Goal: Information Seeking & Learning: Understand process/instructions

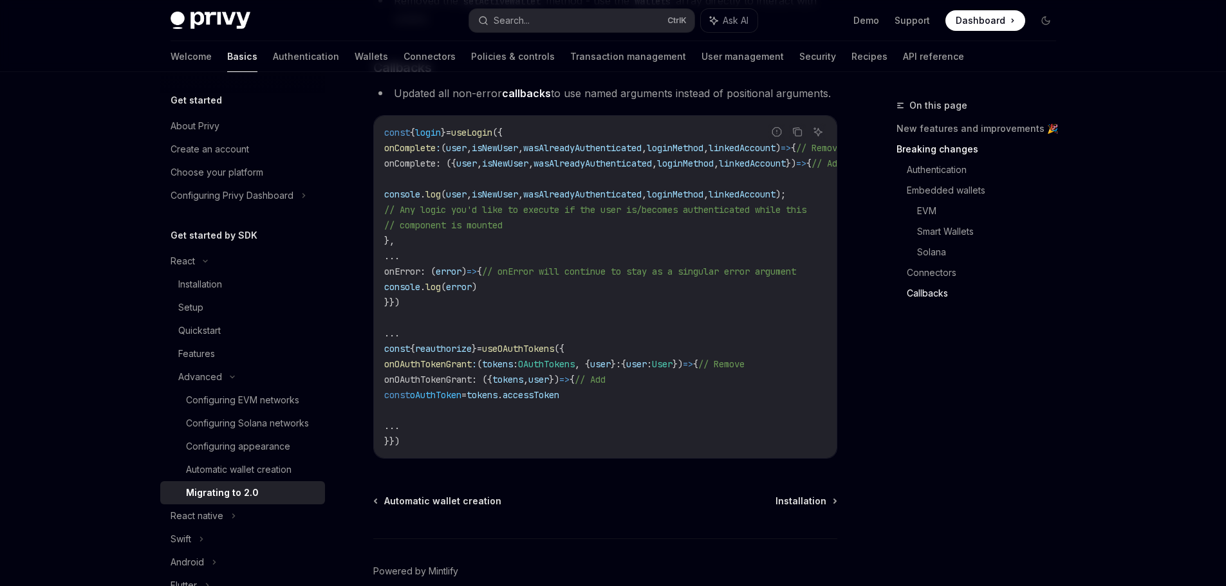
scroll to position [3668, 0]
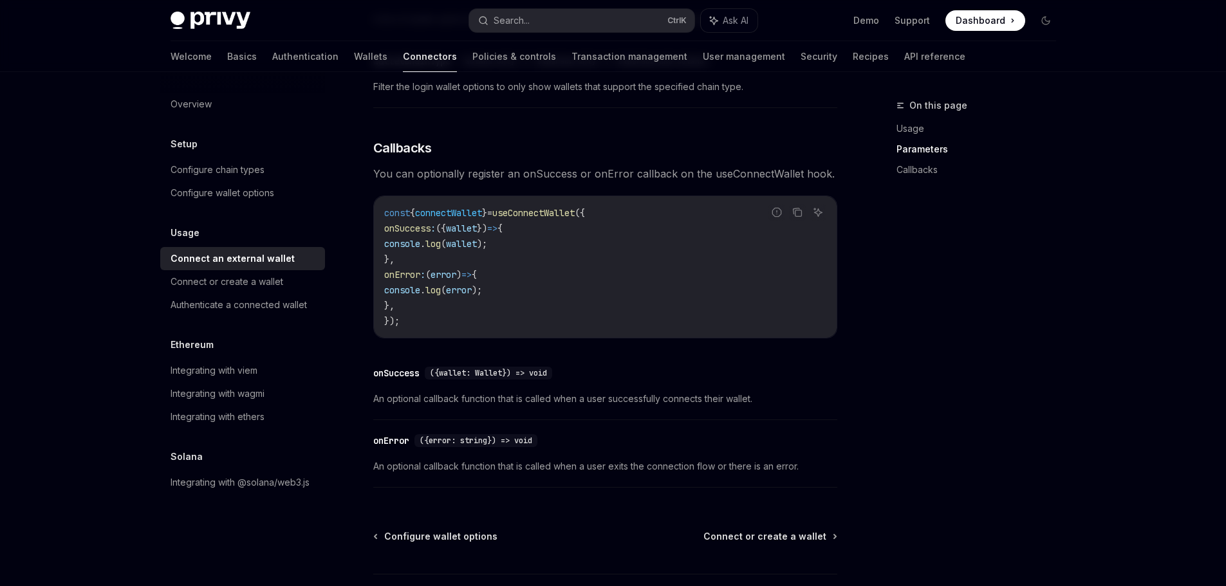
scroll to position [824, 0]
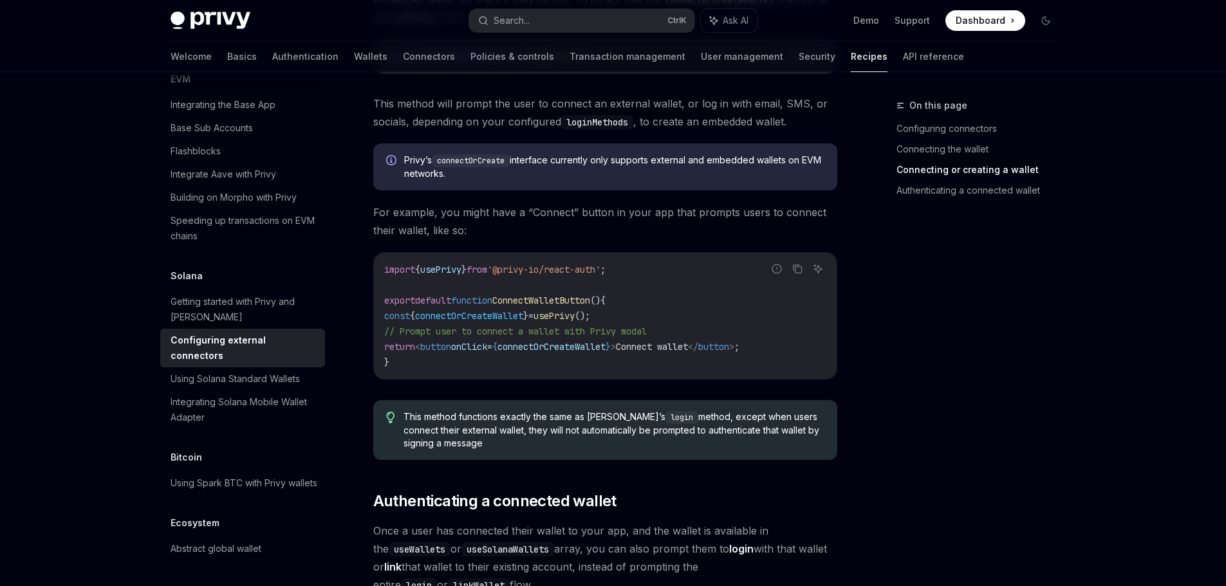
scroll to position [1351, 0]
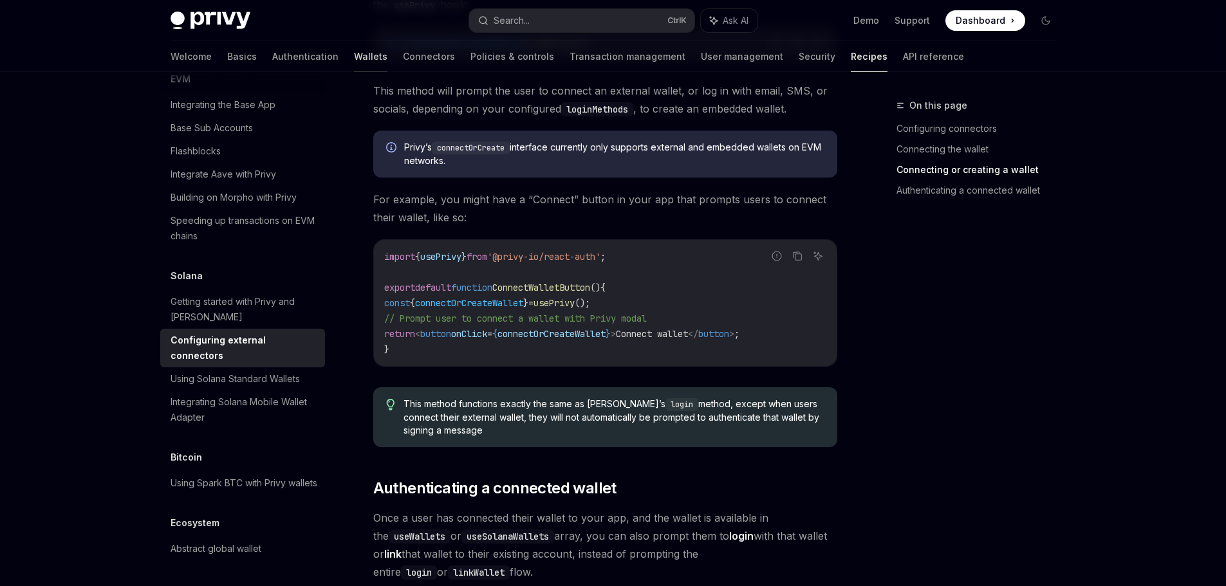
click at [354, 55] on link "Wallets" at bounding box center [370, 56] width 33 height 31
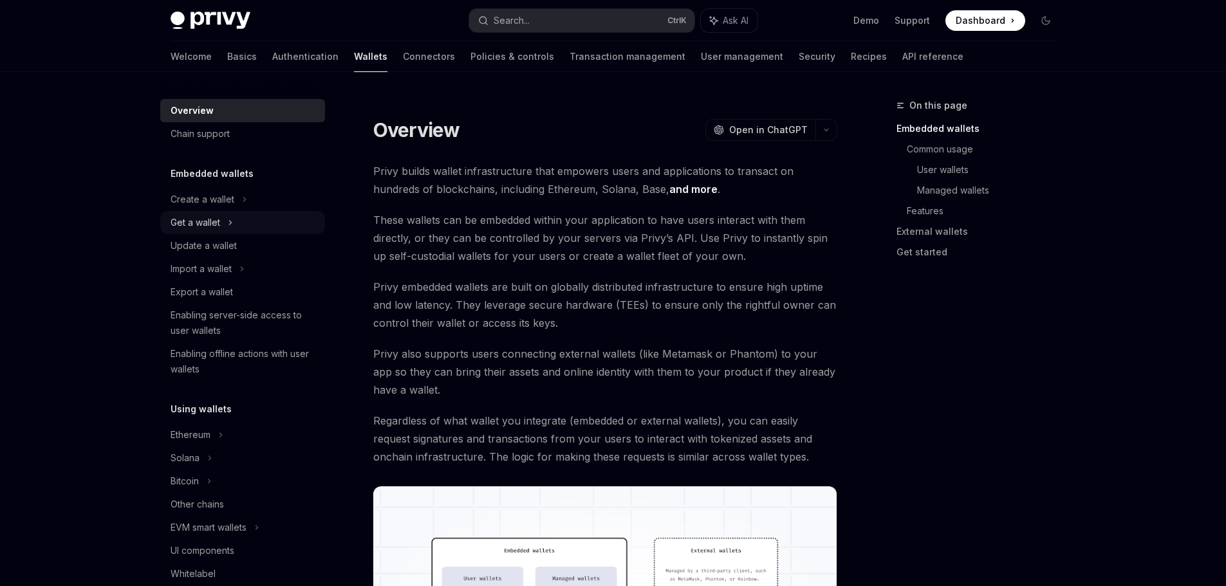
click at [234, 222] on div "Get a wallet" at bounding box center [242, 222] width 165 height 23
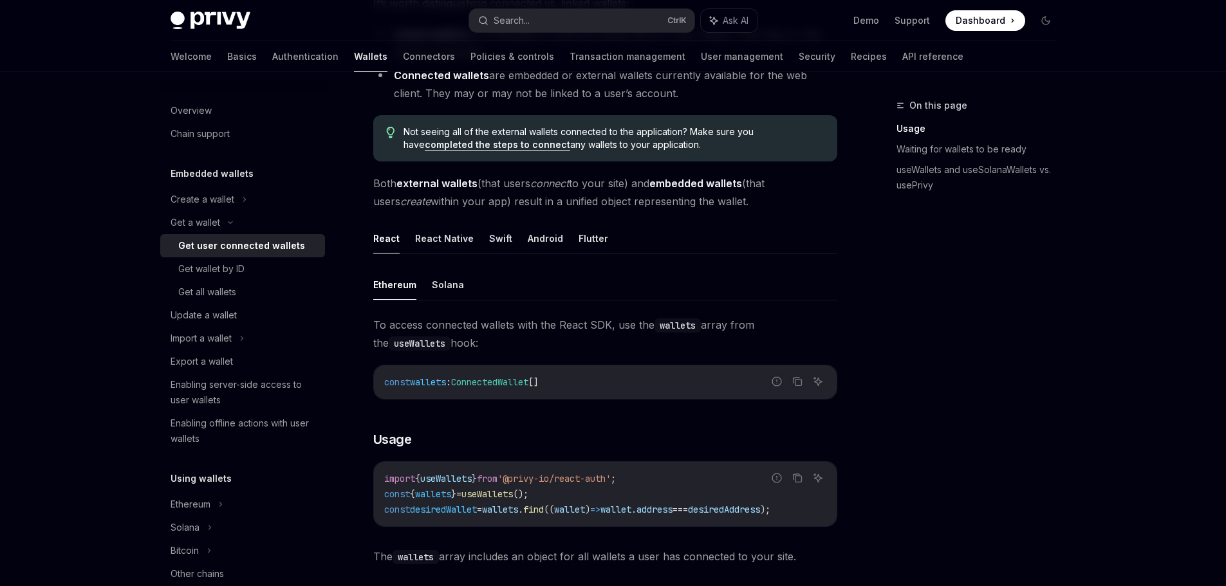
scroll to position [257, 0]
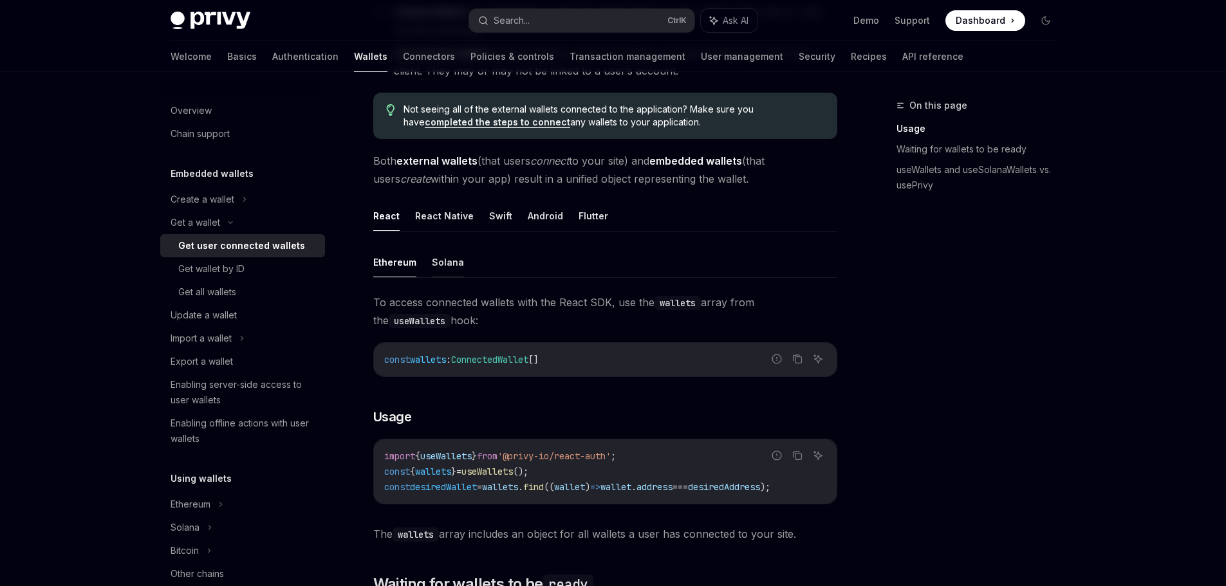
click at [444, 267] on button "Solana" at bounding box center [448, 262] width 32 height 30
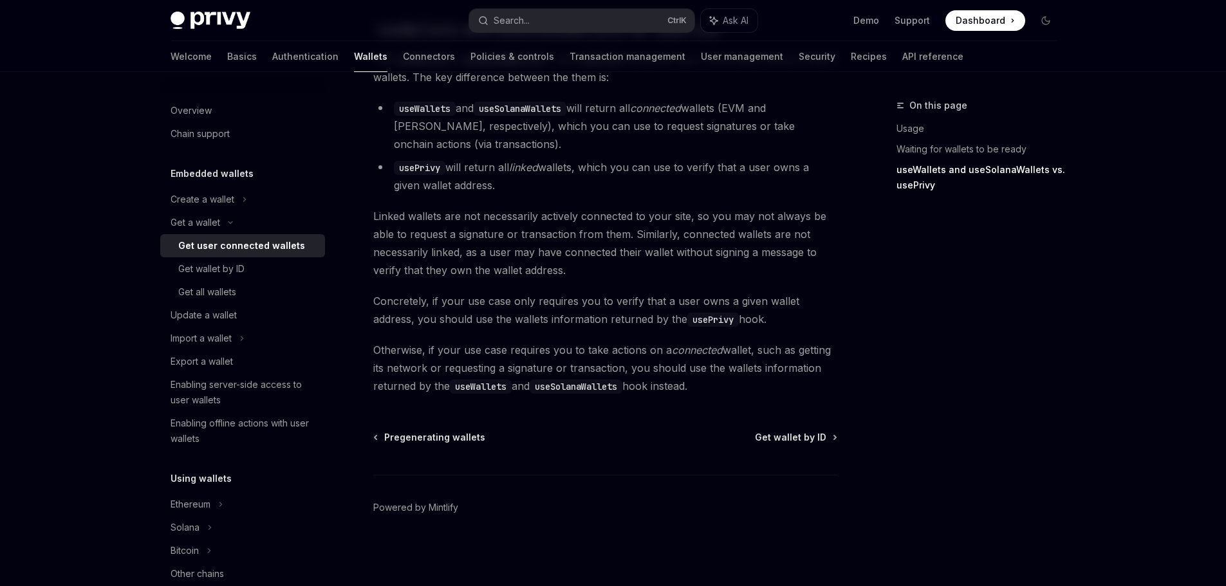
scroll to position [1171, 0]
click at [227, 271] on div "Get wallet by ID" at bounding box center [211, 268] width 66 height 15
type textarea "*"
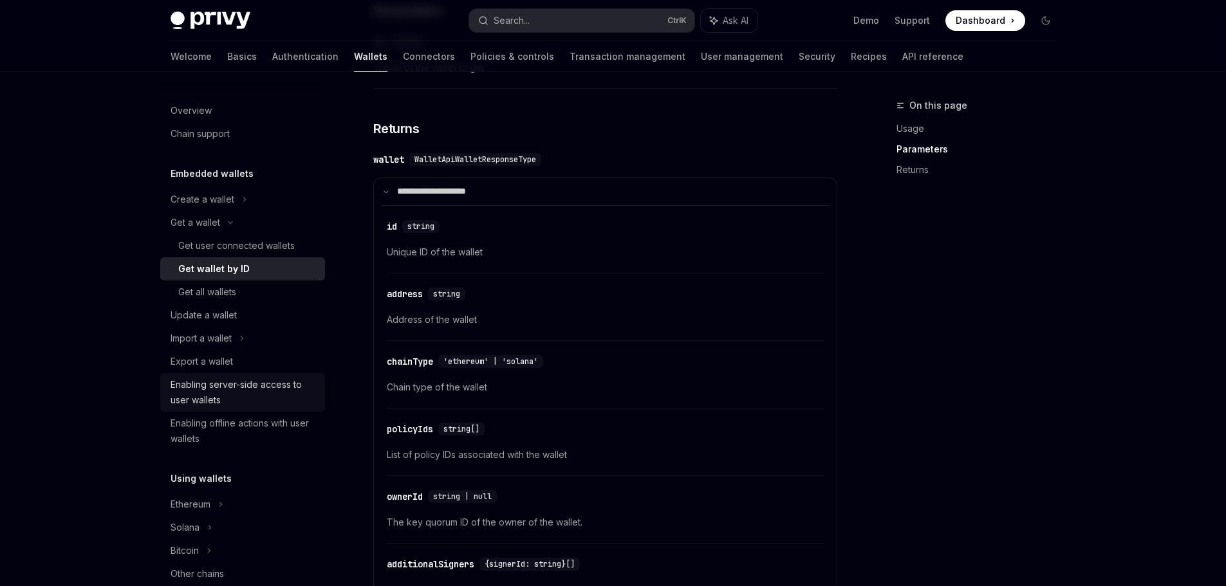
scroll to position [468, 0]
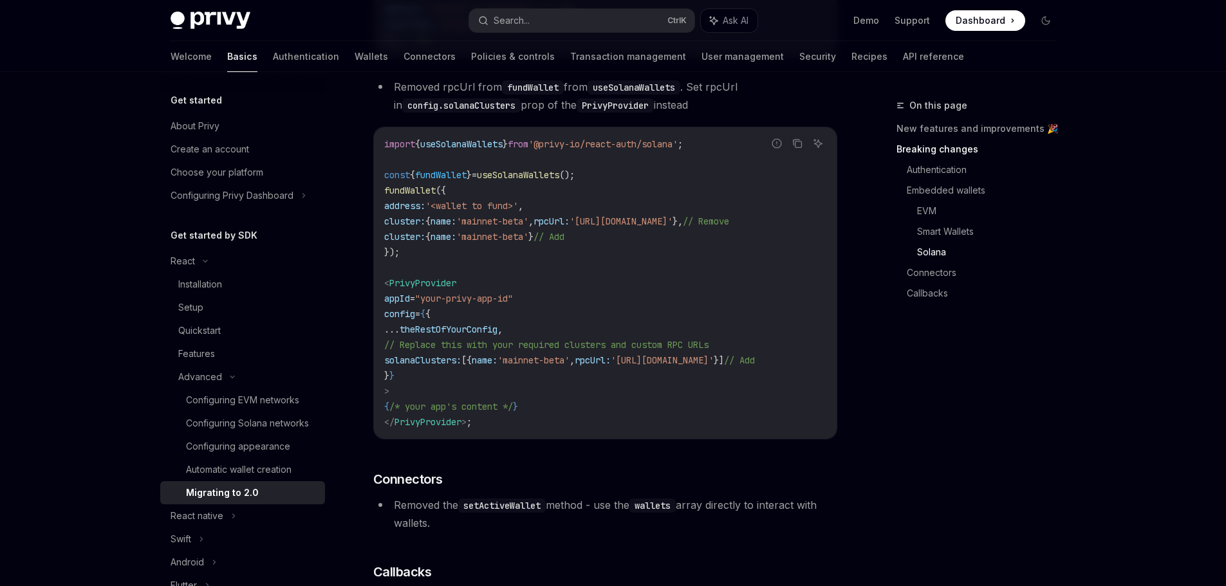
scroll to position [3153, 0]
drag, startPoint x: 593, startPoint y: 460, endPoint x: 627, endPoint y: 461, distance: 33.5
click at [627, 438] on div "import { useSolanaWallets } from '@privy-io/react-auth/solana' ; const { fundWa…" at bounding box center [605, 282] width 463 height 311
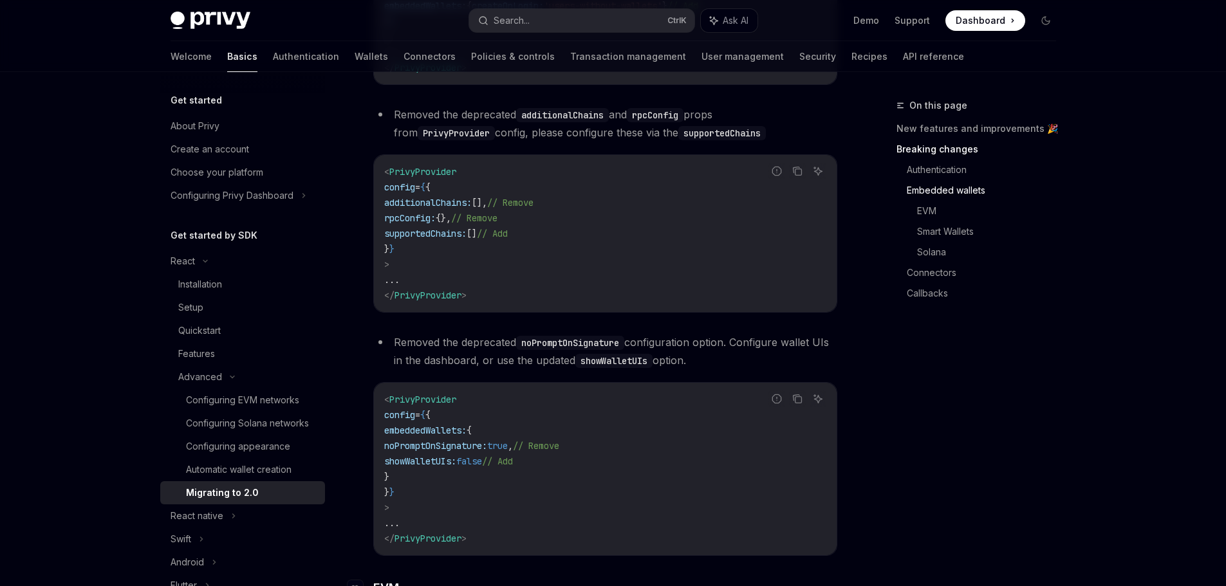
scroll to position [965, 0]
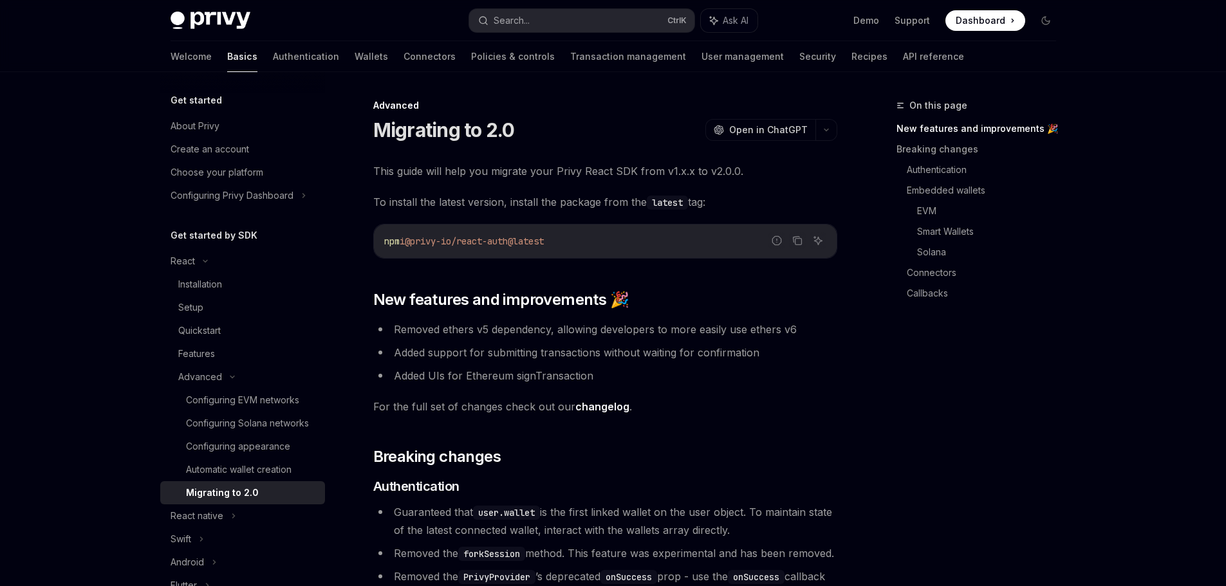
scroll to position [876, 0]
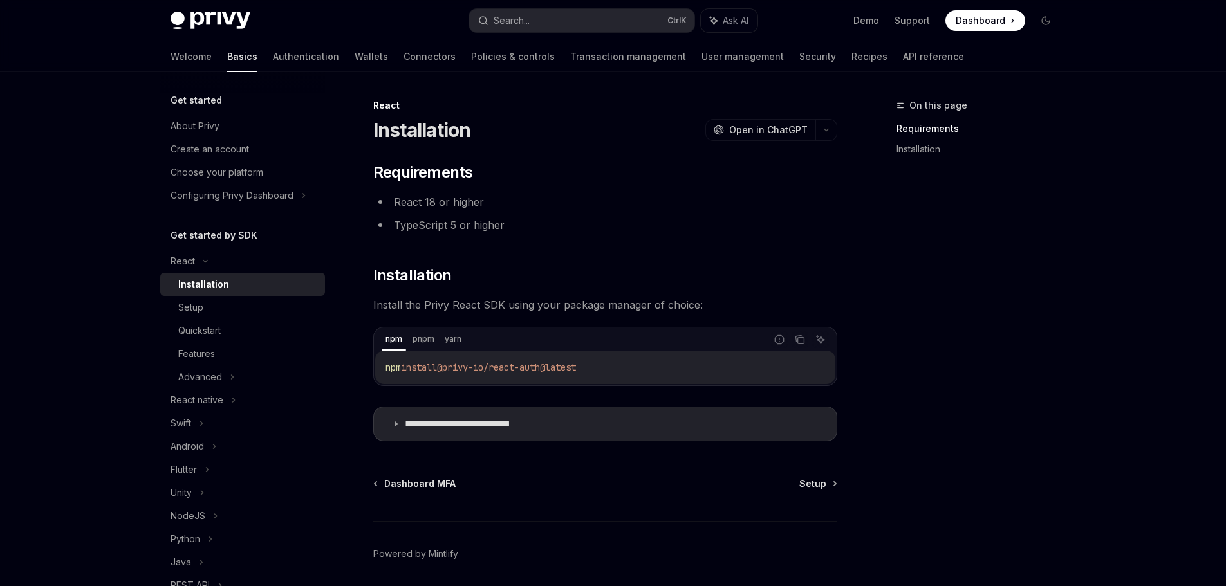
scroll to position [46, 0]
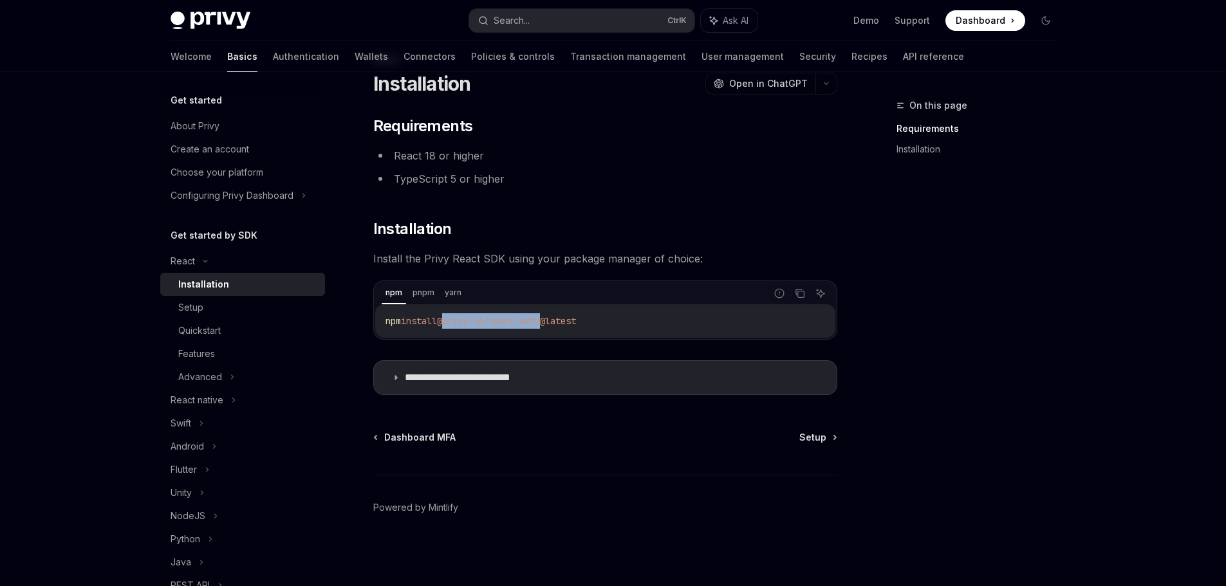
drag, startPoint x: 449, startPoint y: 321, endPoint x: 554, endPoint y: 319, distance: 105.6
click at [554, 319] on span "@privy-io/react-auth@latest" at bounding box center [506, 321] width 139 height 12
click at [673, 329] on div "npm install @privy-io/react-auth@latest" at bounding box center [605, 320] width 460 height 33
click at [801, 295] on icon "Copy the contents from the code block" at bounding box center [800, 293] width 10 height 10
